Goal: Communication & Community: Answer question/provide support

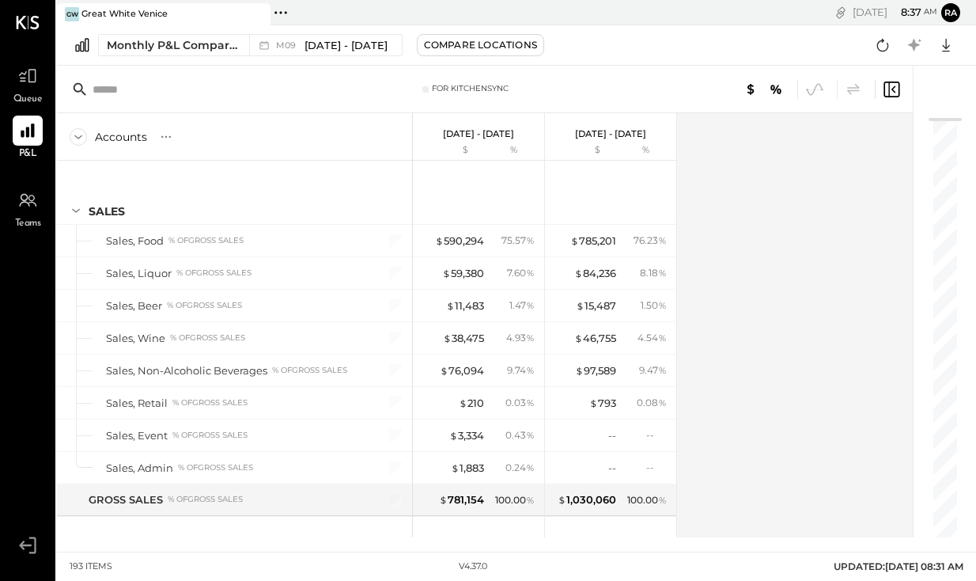
click at [29, 93] on span "Queue" at bounding box center [27, 100] width 29 height 14
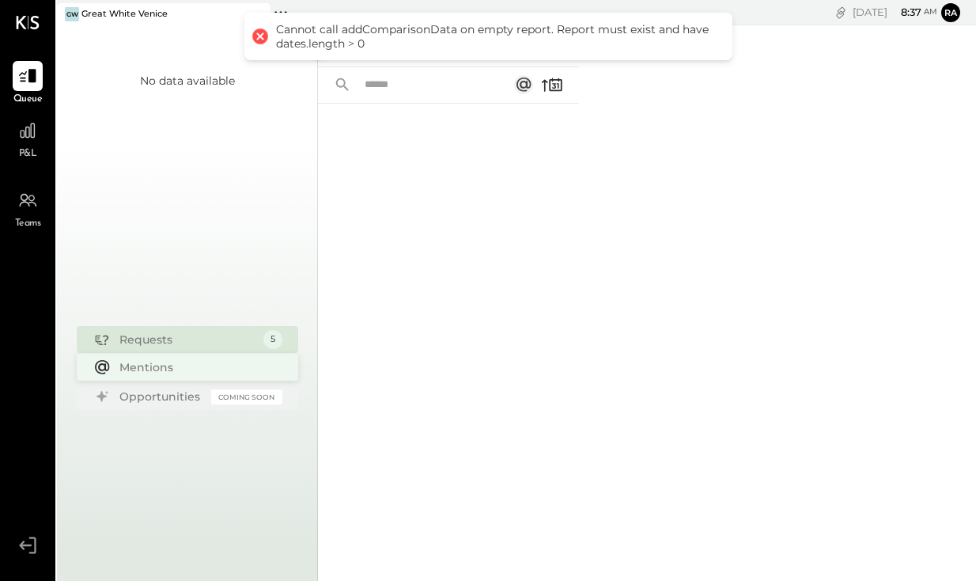
click at [154, 365] on div "Mentions" at bounding box center [196, 367] width 155 height 16
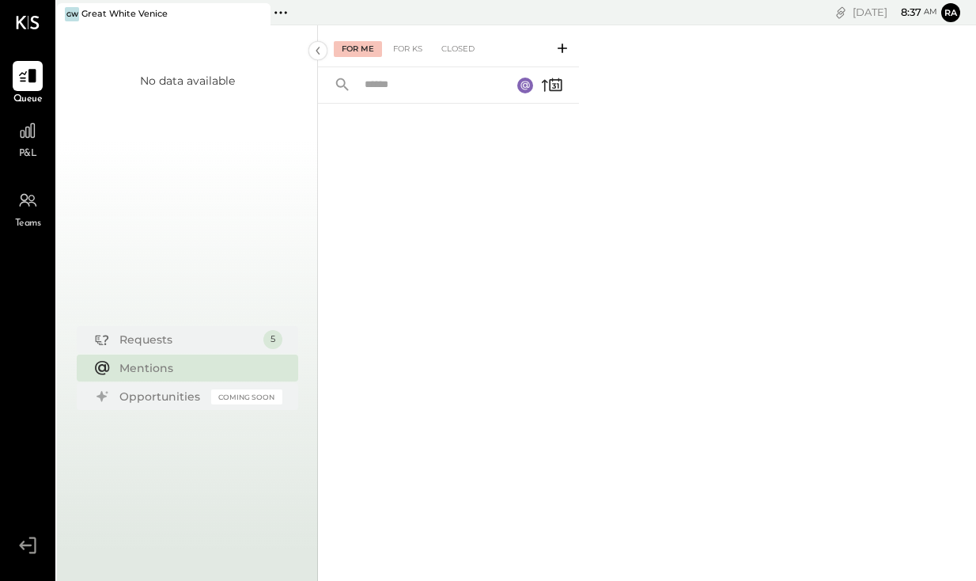
click at [358, 51] on div "For Me" at bounding box center [358, 49] width 48 height 16
click at [411, 45] on div "For KS" at bounding box center [407, 49] width 45 height 16
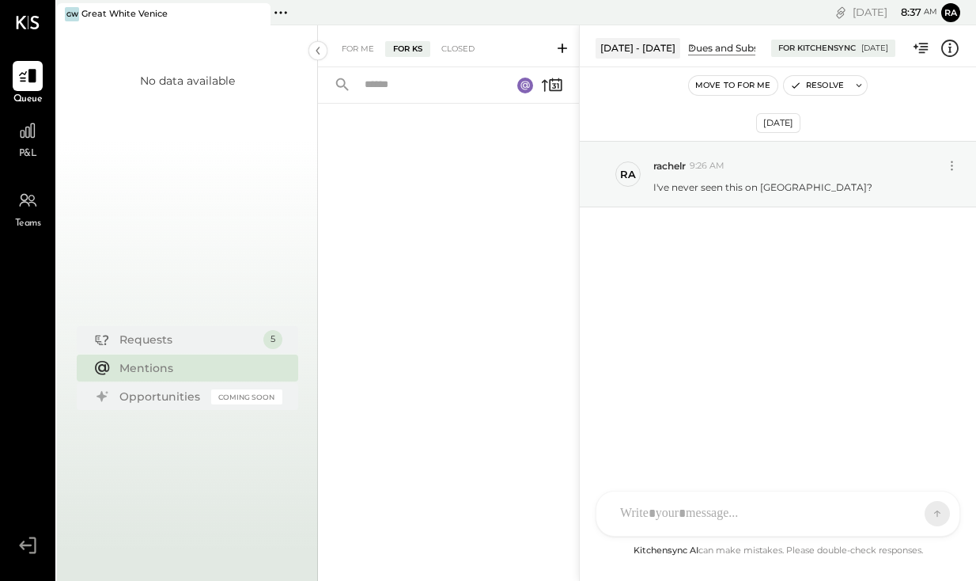
click at [679, 514] on div "R rachelr DA [PERSON_NAME] S samt S samc J jess T [PERSON_NAME] NB [PERSON_NAME…" at bounding box center [778, 513] width 365 height 46
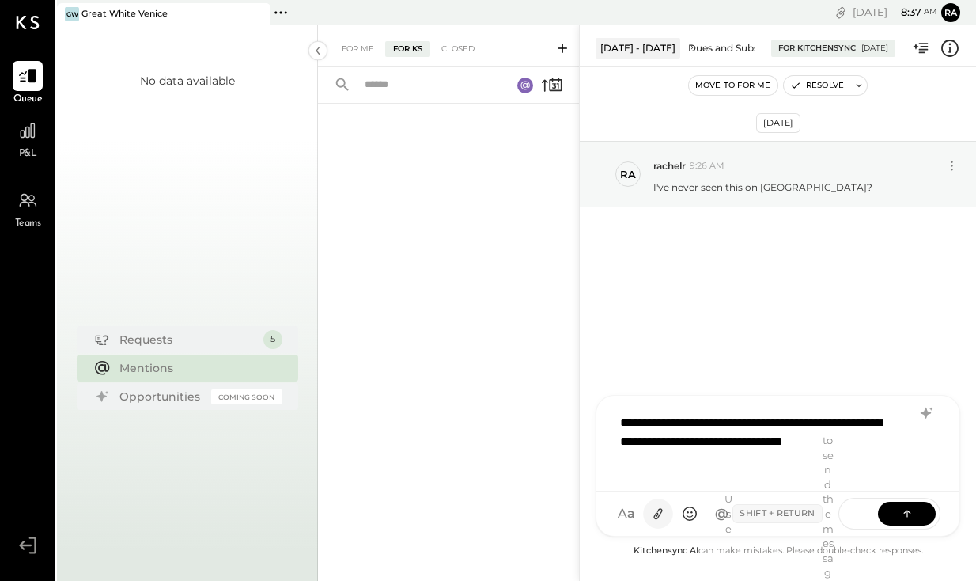
click at [658, 512] on icon at bounding box center [658, 514] width 9 height 11
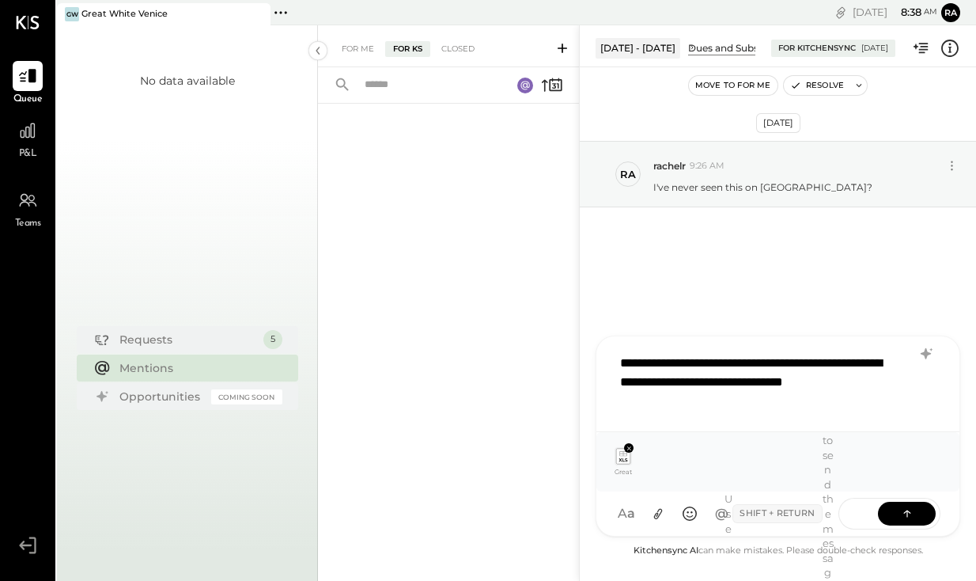
click at [783, 380] on div "**********" at bounding box center [777, 382] width 331 height 73
click at [739, 433] on div "Use Shift + Return to send the message" at bounding box center [779, 513] width 87 height 161
click at [729, 399] on div "**********" at bounding box center [777, 382] width 331 height 73
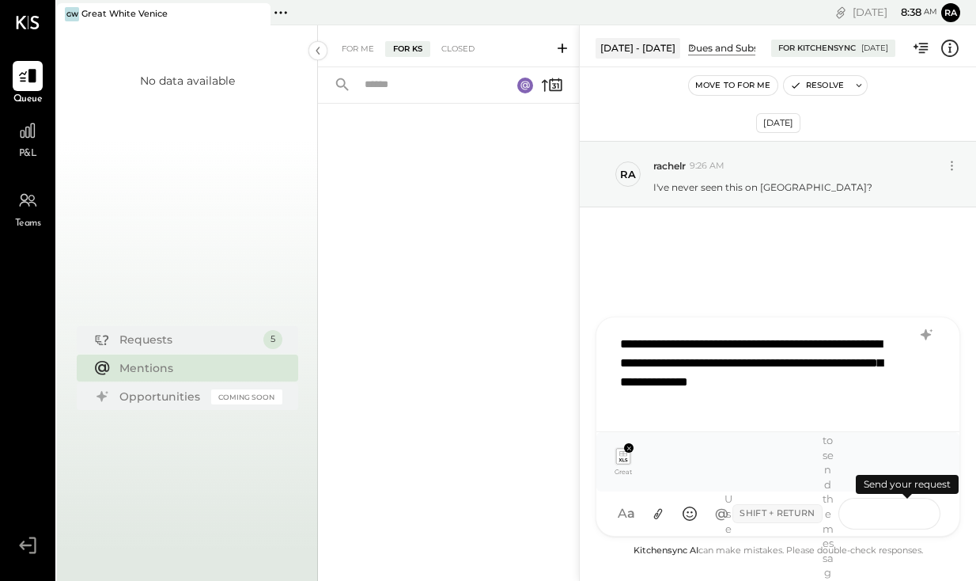
click at [892, 513] on button at bounding box center [907, 513] width 58 height 24
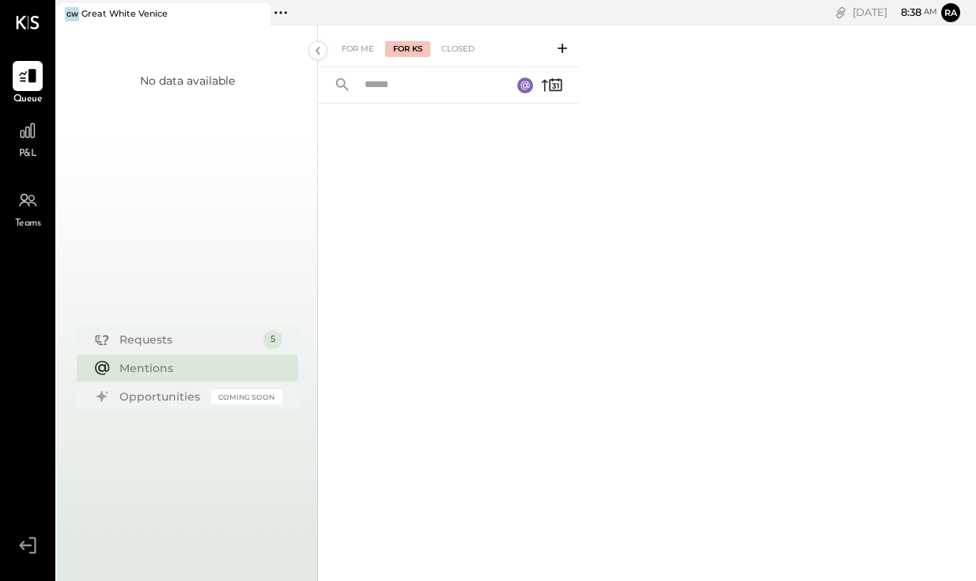
click at [392, 104] on div at bounding box center [448, 321] width 261 height 435
click at [389, 86] on input "text" at bounding box center [428, 85] width 146 height 26
click at [347, 48] on div "For Me" at bounding box center [358, 49] width 48 height 16
click at [401, 50] on div "For KS" at bounding box center [407, 49] width 45 height 16
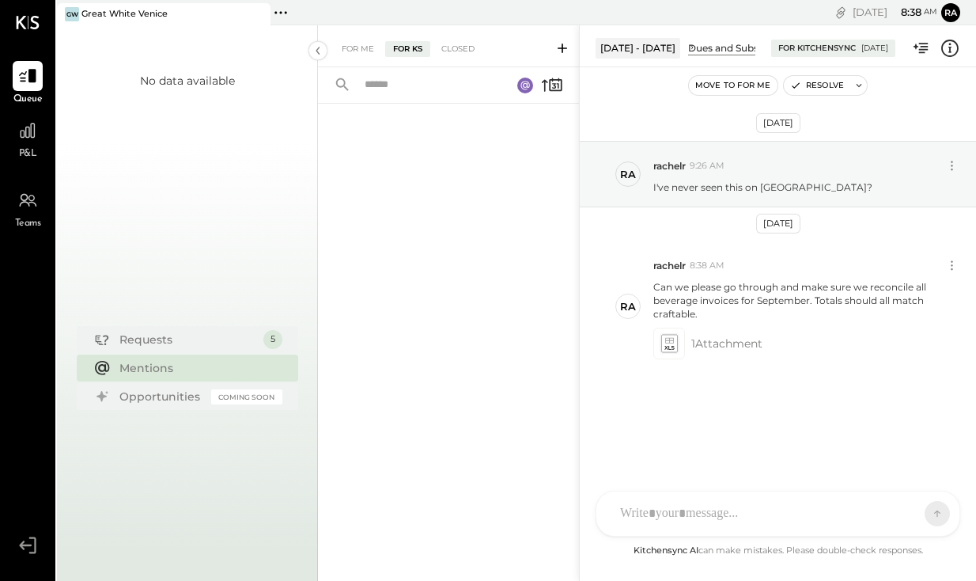
click at [663, 517] on div "R rachelr DA [PERSON_NAME] S samt S samc J jess T [PERSON_NAME] NB [PERSON_NAME…" at bounding box center [778, 513] width 365 height 46
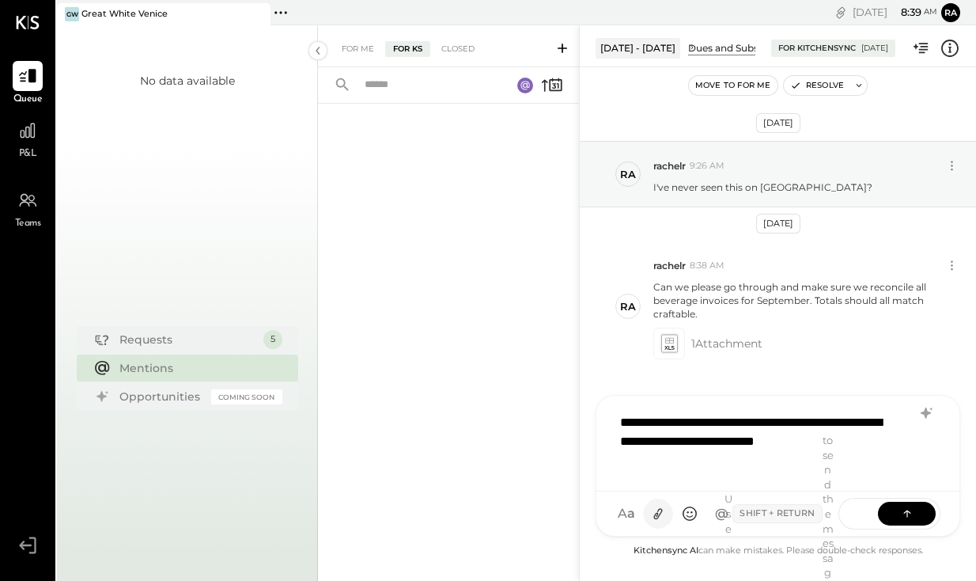
click at [660, 511] on icon at bounding box center [658, 513] width 17 height 17
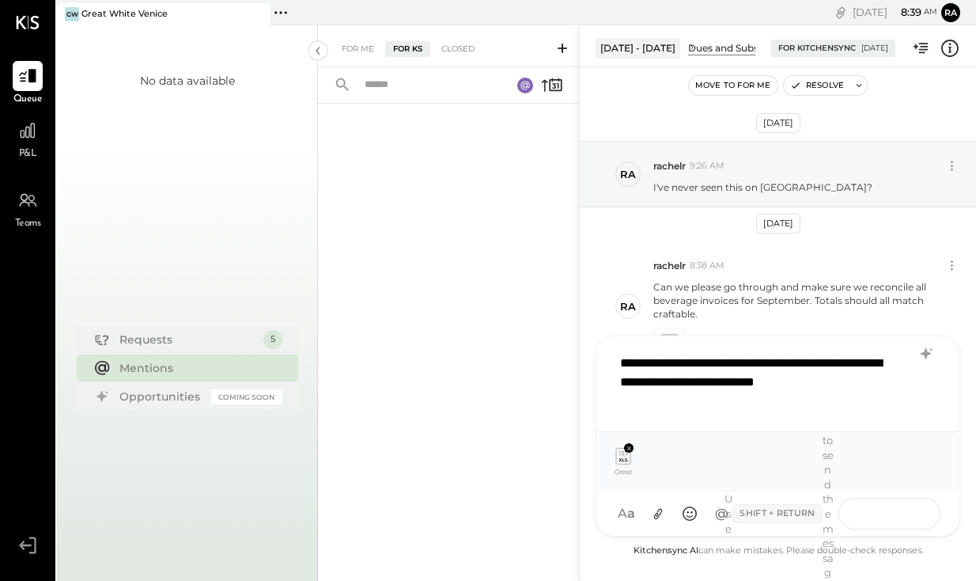
click at [889, 509] on button at bounding box center [907, 513] width 58 height 24
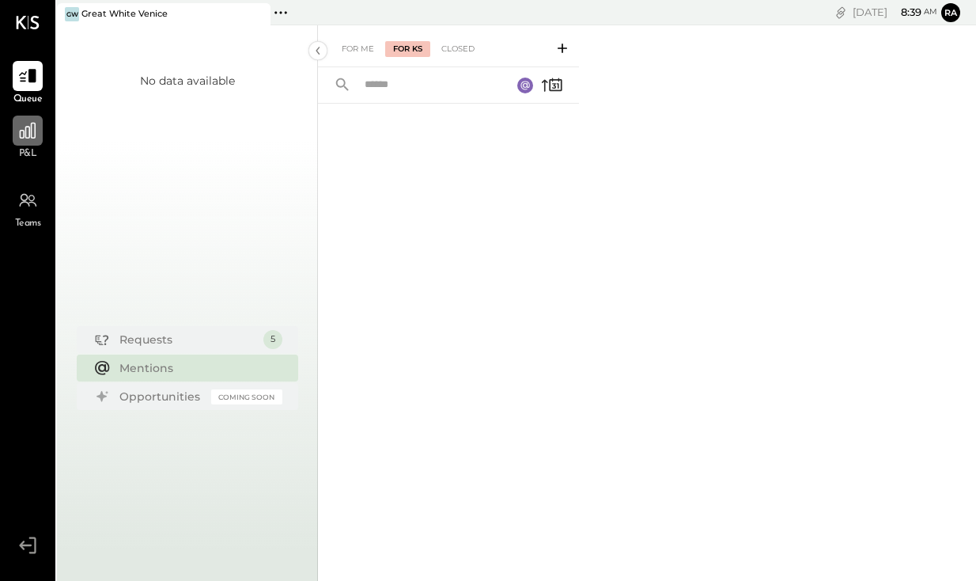
click at [30, 140] on icon at bounding box center [27, 130] width 21 height 21
